Goal: Information Seeking & Learning: Learn about a topic

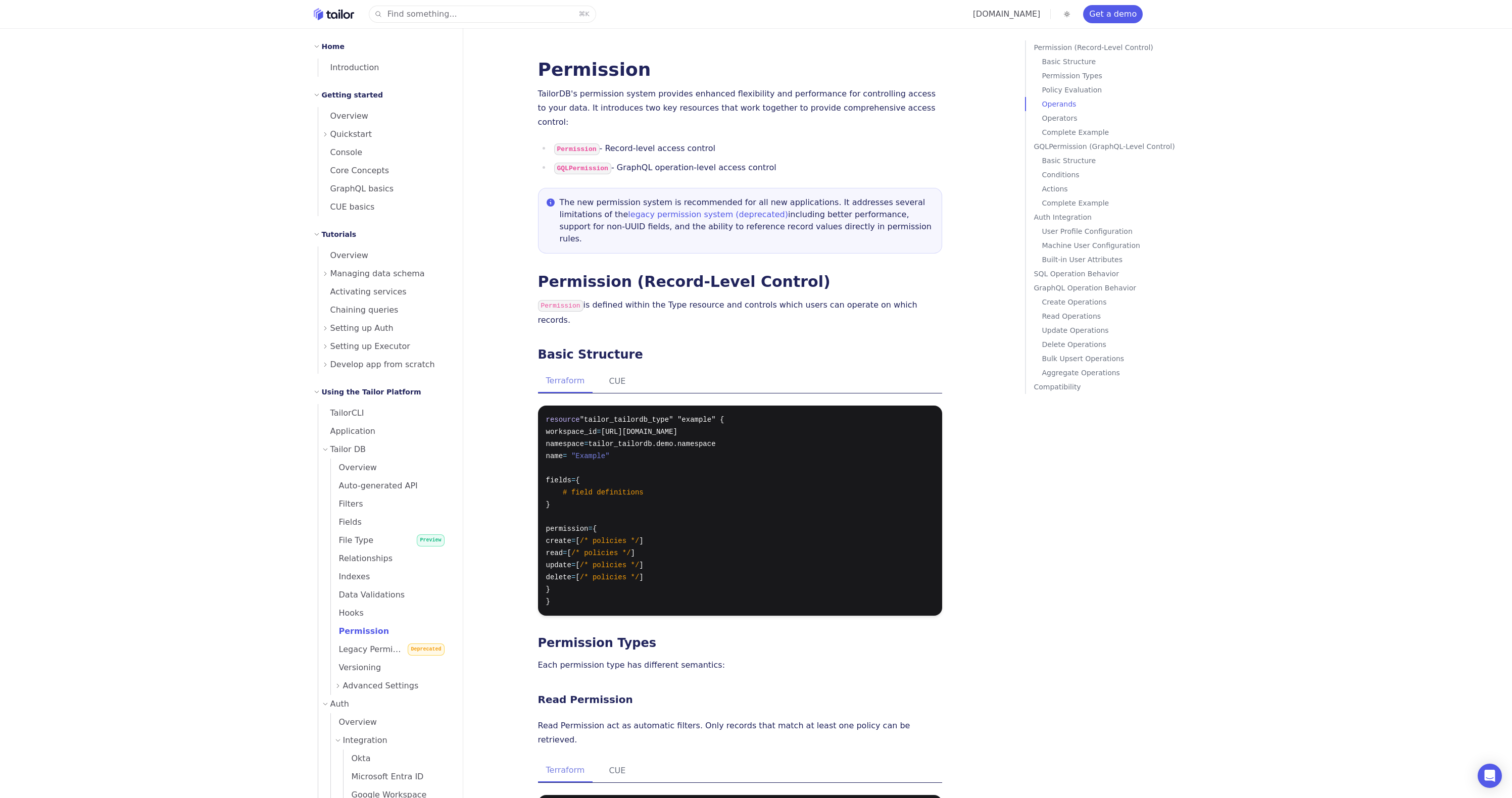
scroll to position [1271, 0]
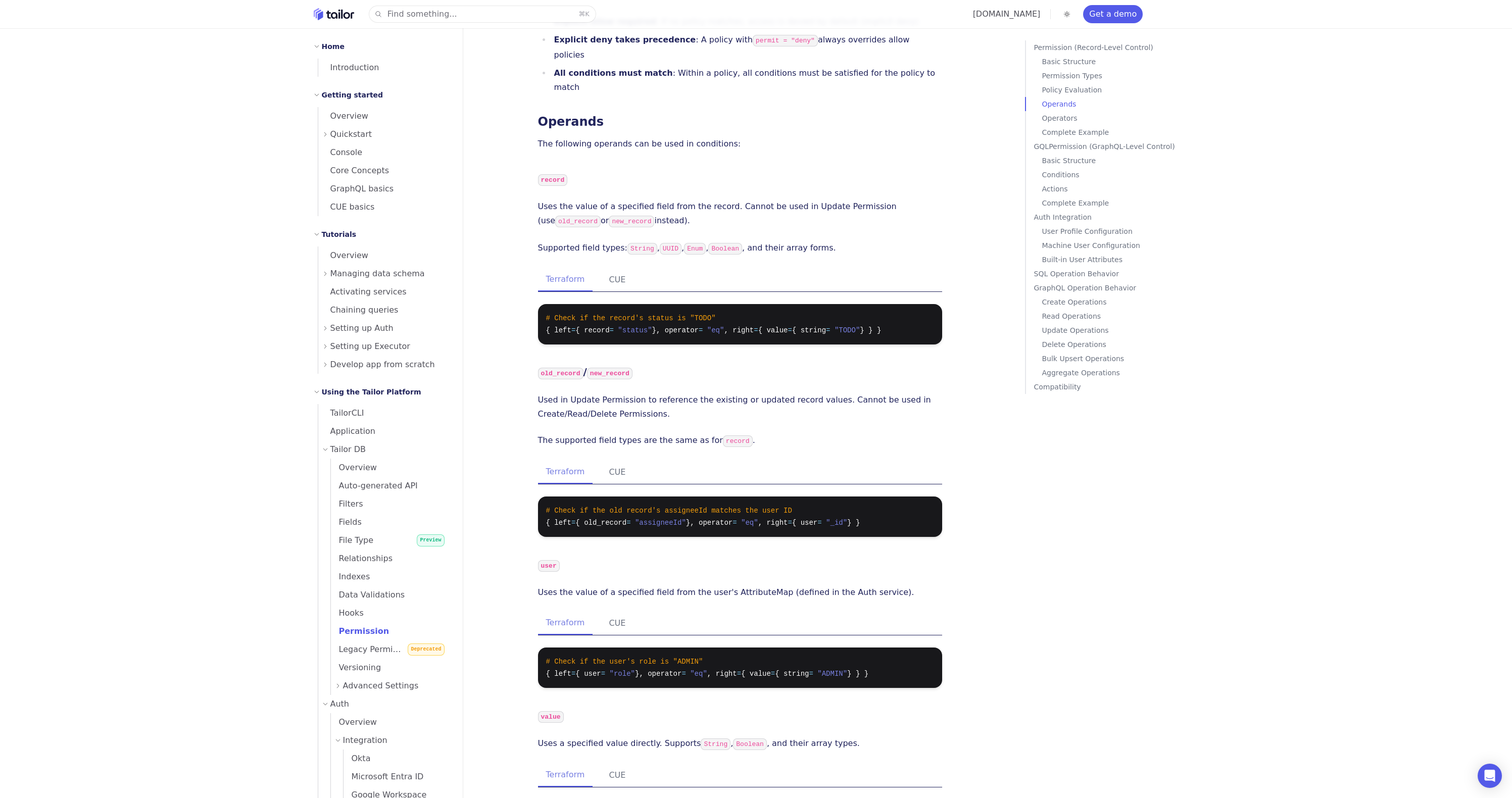
click at [341, 451] on span "Tailor DB" at bounding box center [348, 449] width 36 height 14
click at [368, 594] on span "Built-in IdP" at bounding box center [369, 595] width 51 height 9
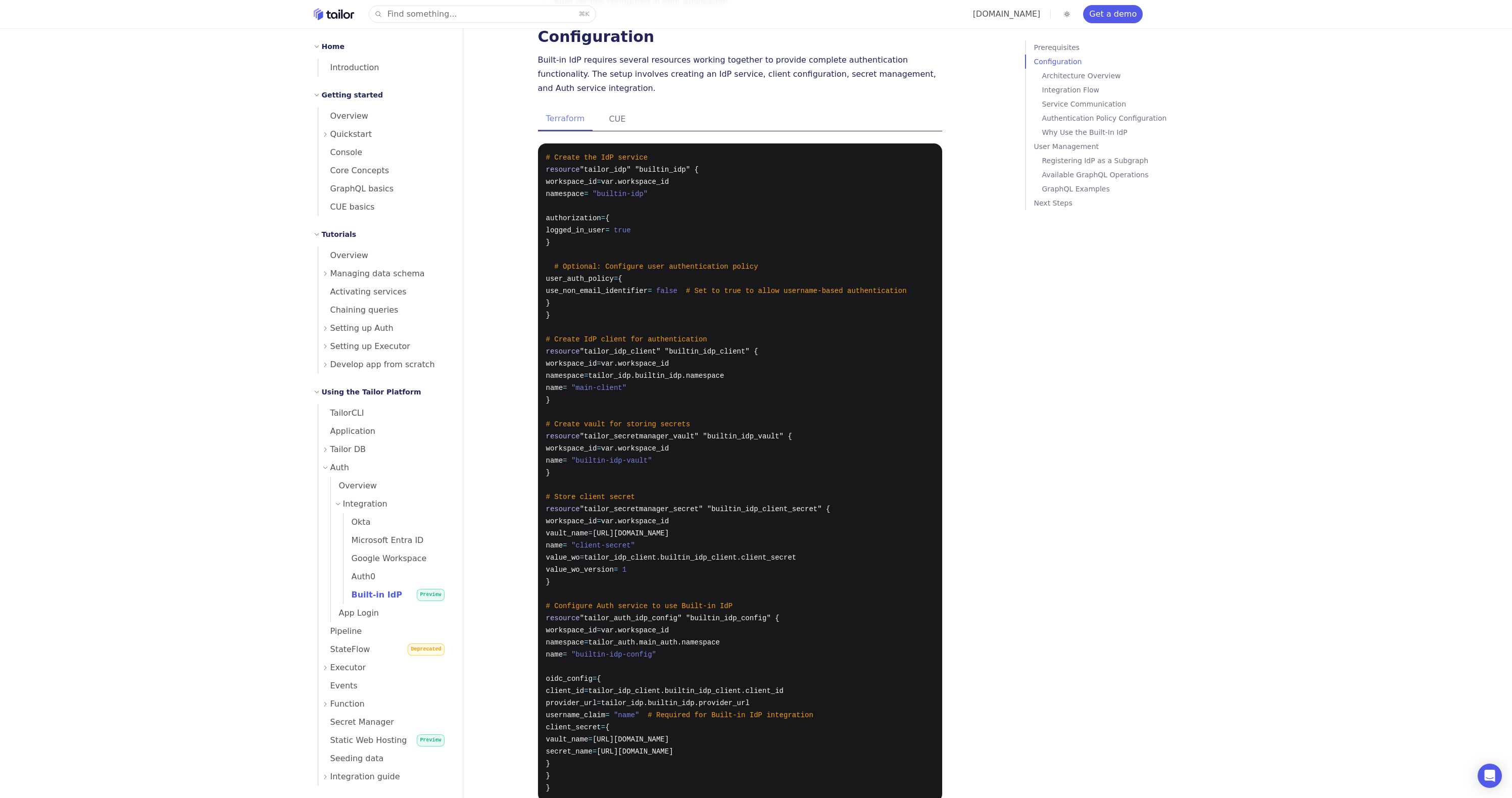
scroll to position [310, 0]
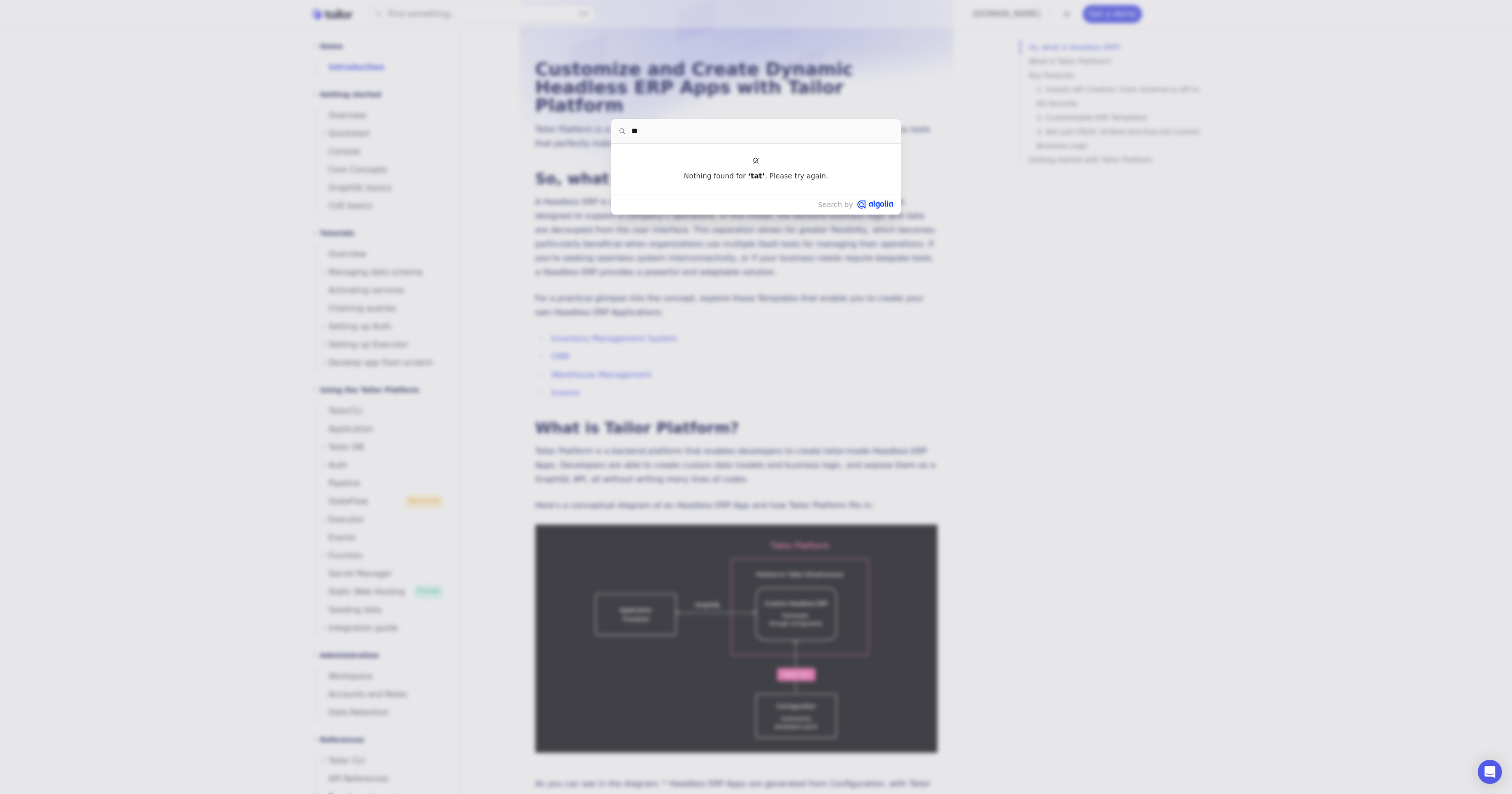
type input "*"
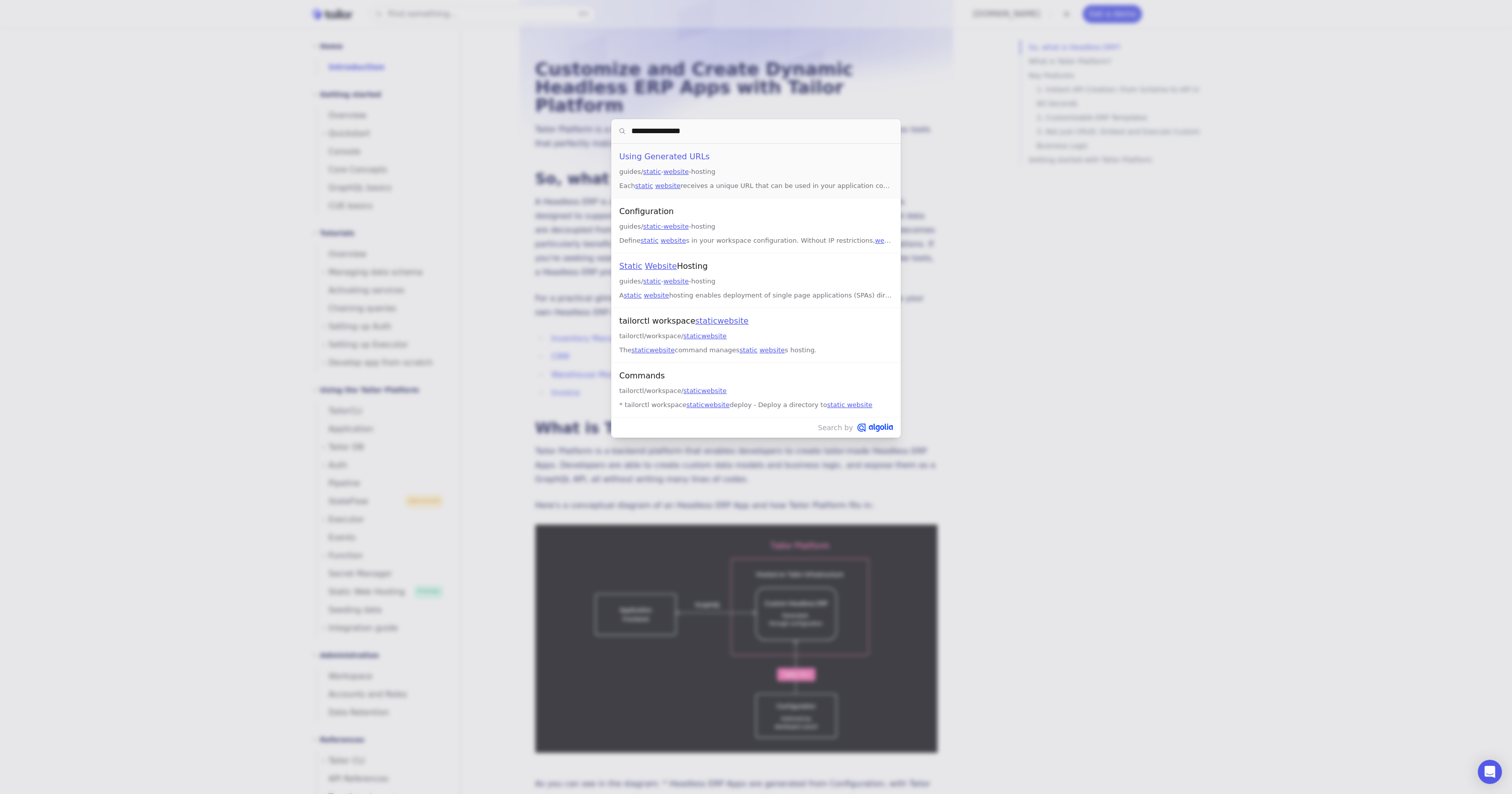
type input "**********"
